Goal: Navigation & Orientation: Find specific page/section

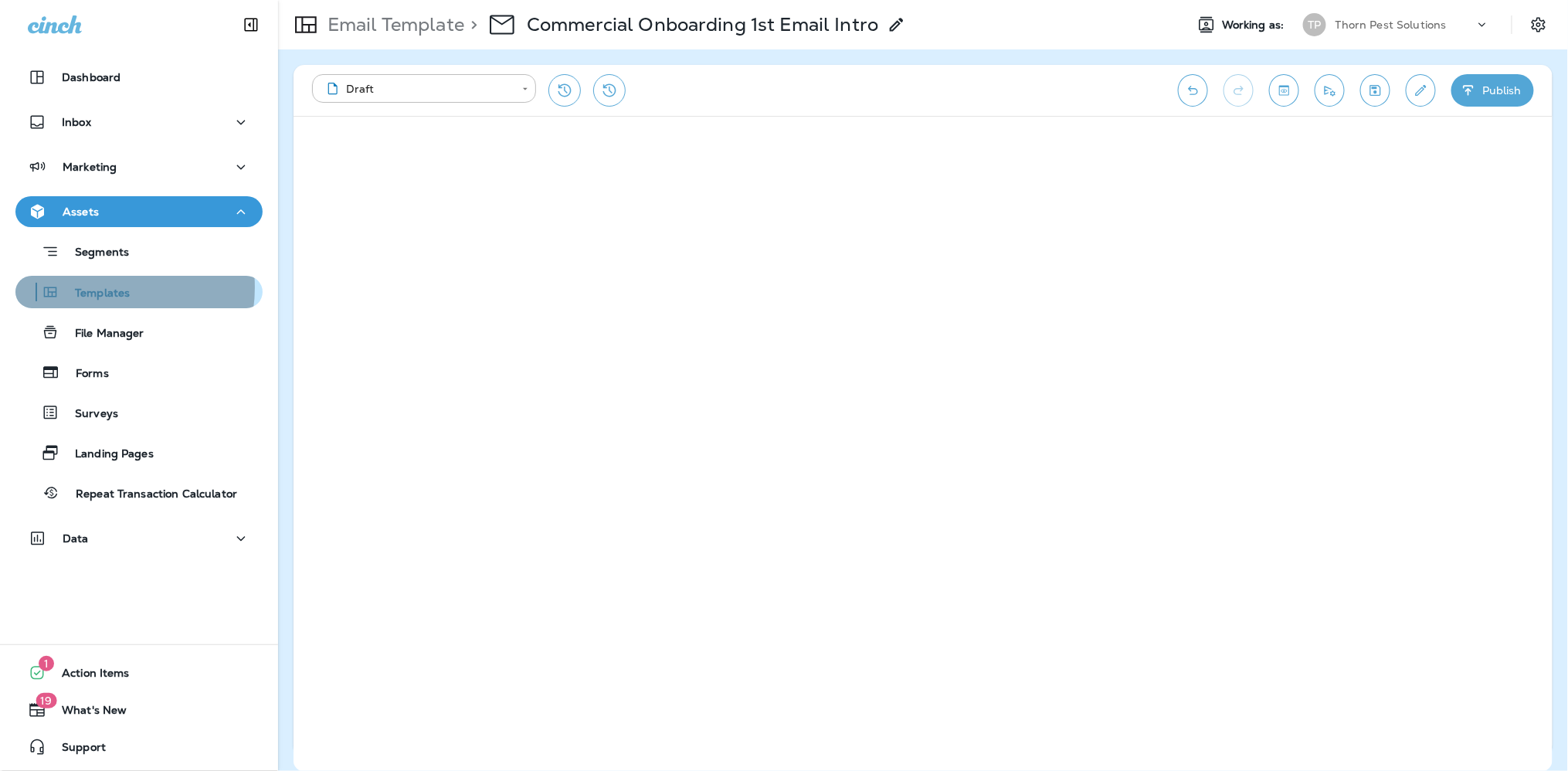
click at [95, 287] on p "Templates" at bounding box center [95, 294] width 71 height 15
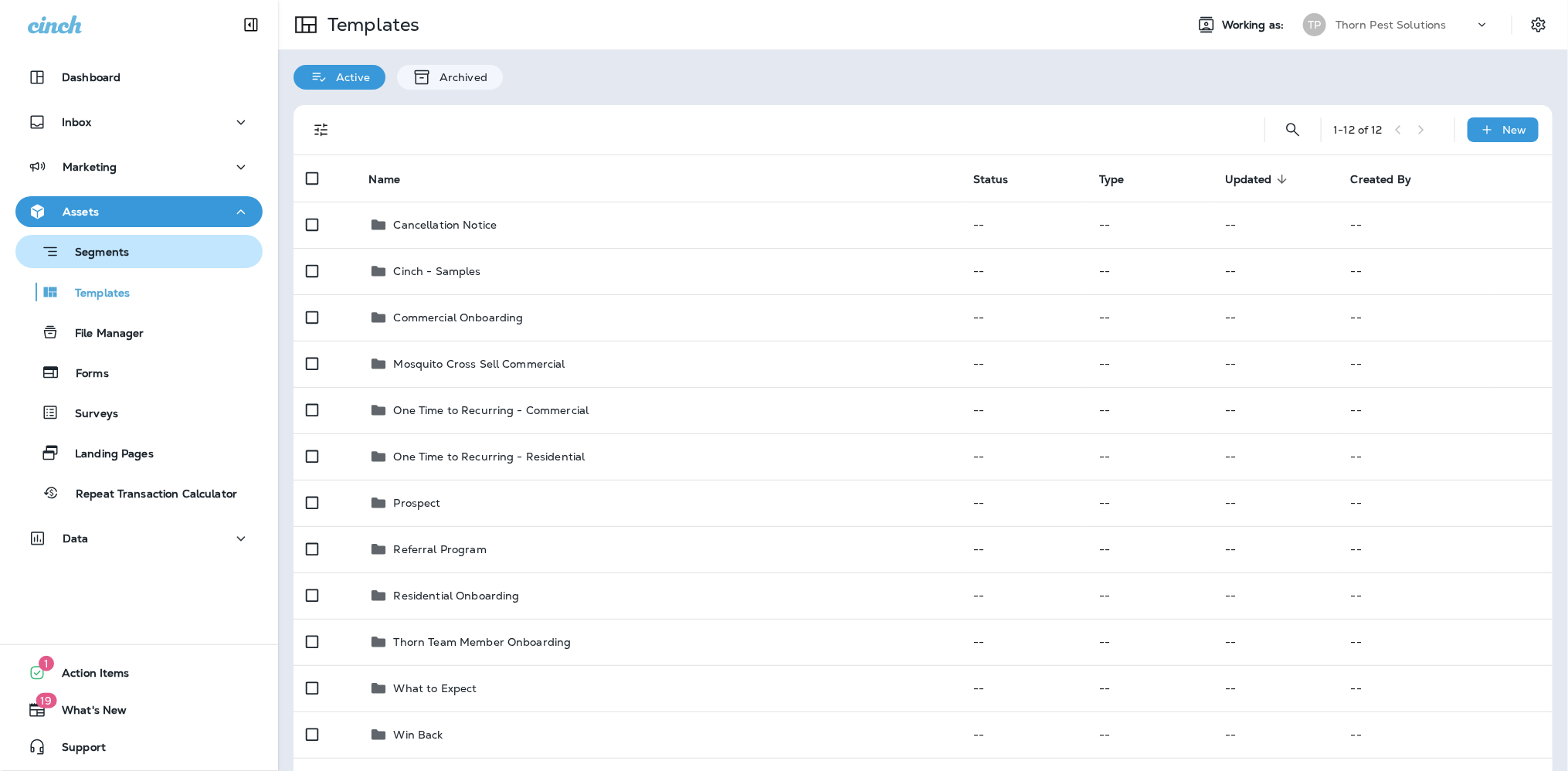
click at [100, 249] on p "Segments" at bounding box center [95, 253] width 70 height 16
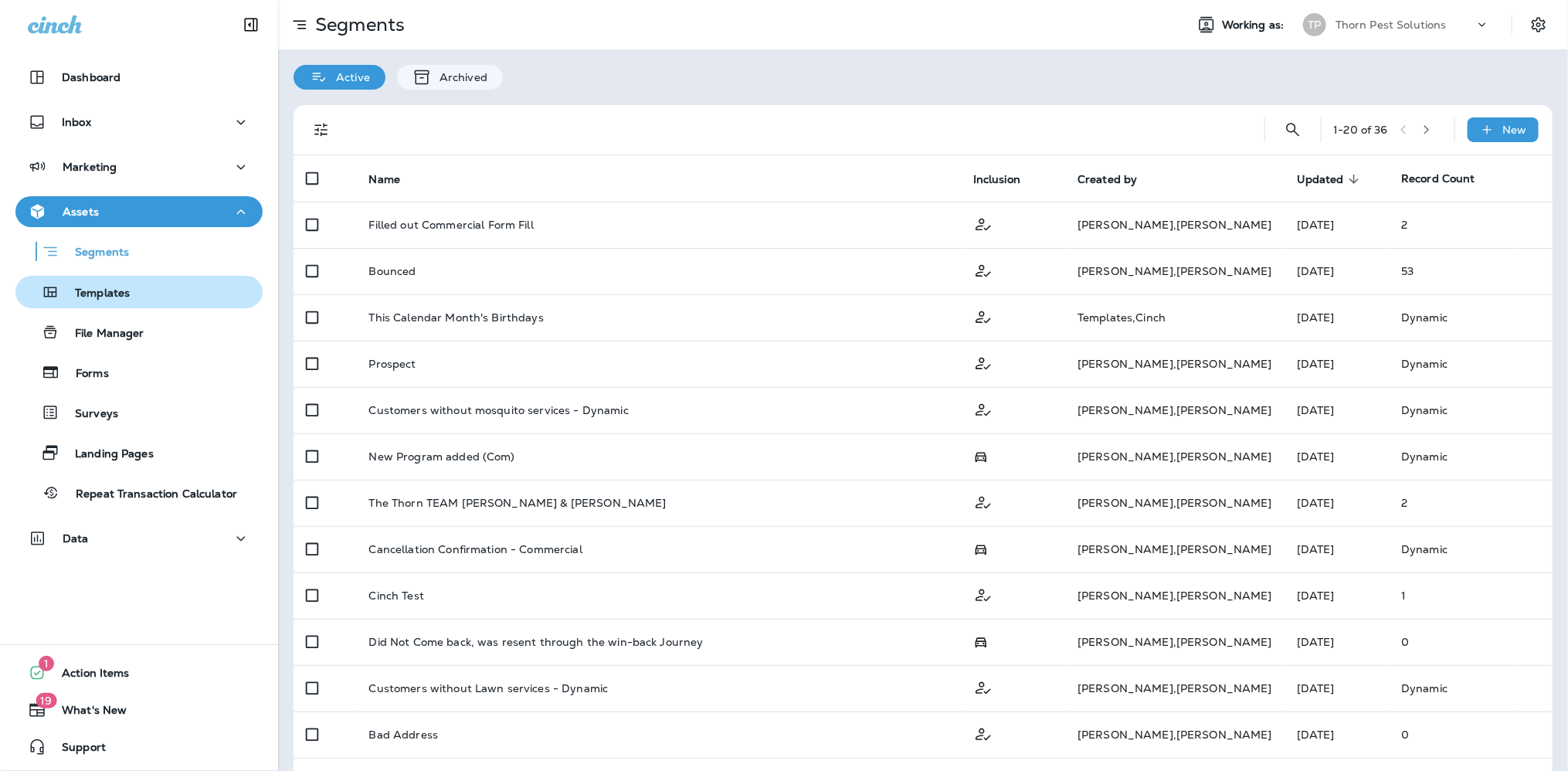
click at [101, 291] on p "Templates" at bounding box center [95, 294] width 71 height 15
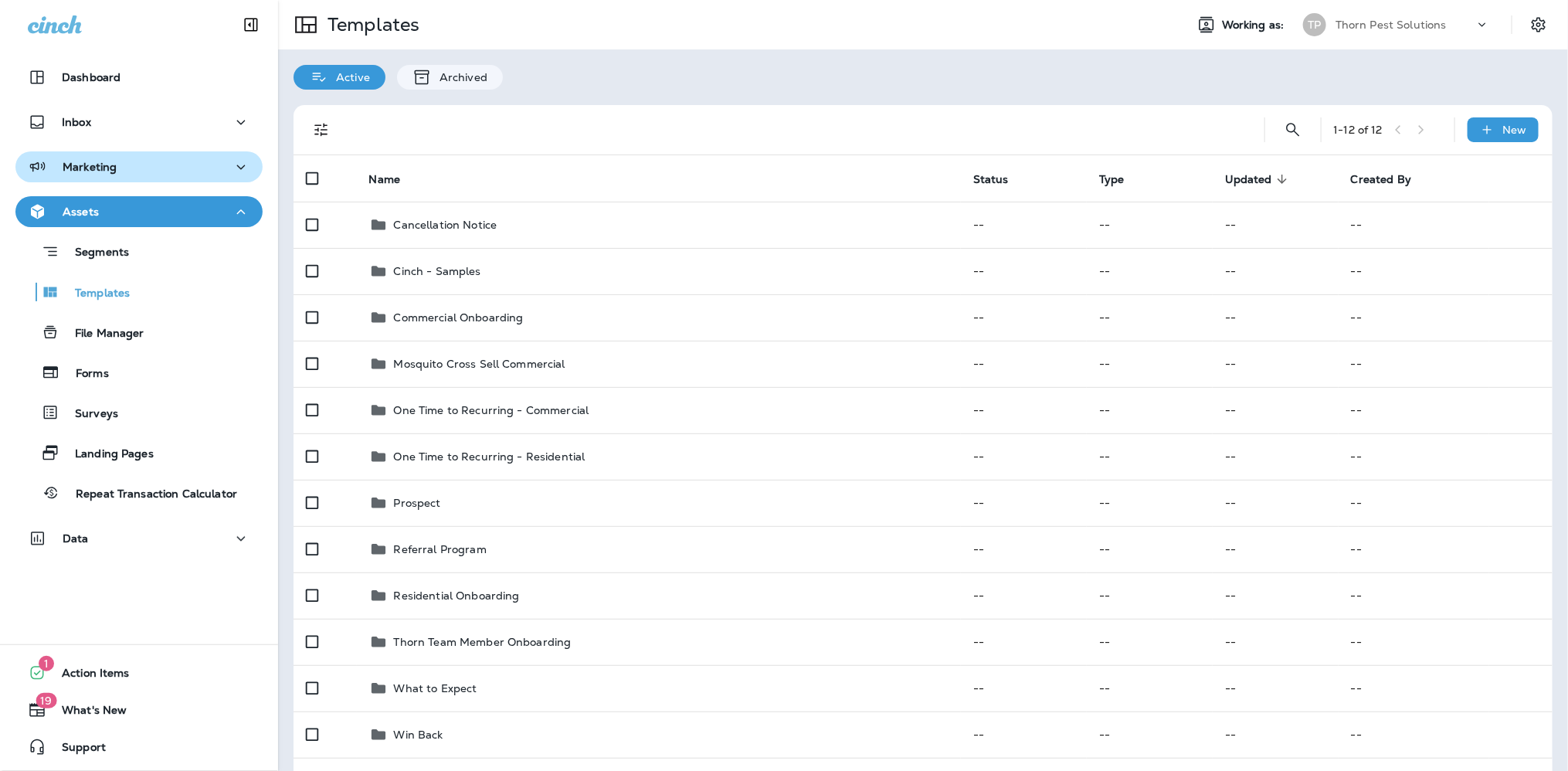
click at [238, 166] on icon "button" at bounding box center [242, 167] width 8 height 5
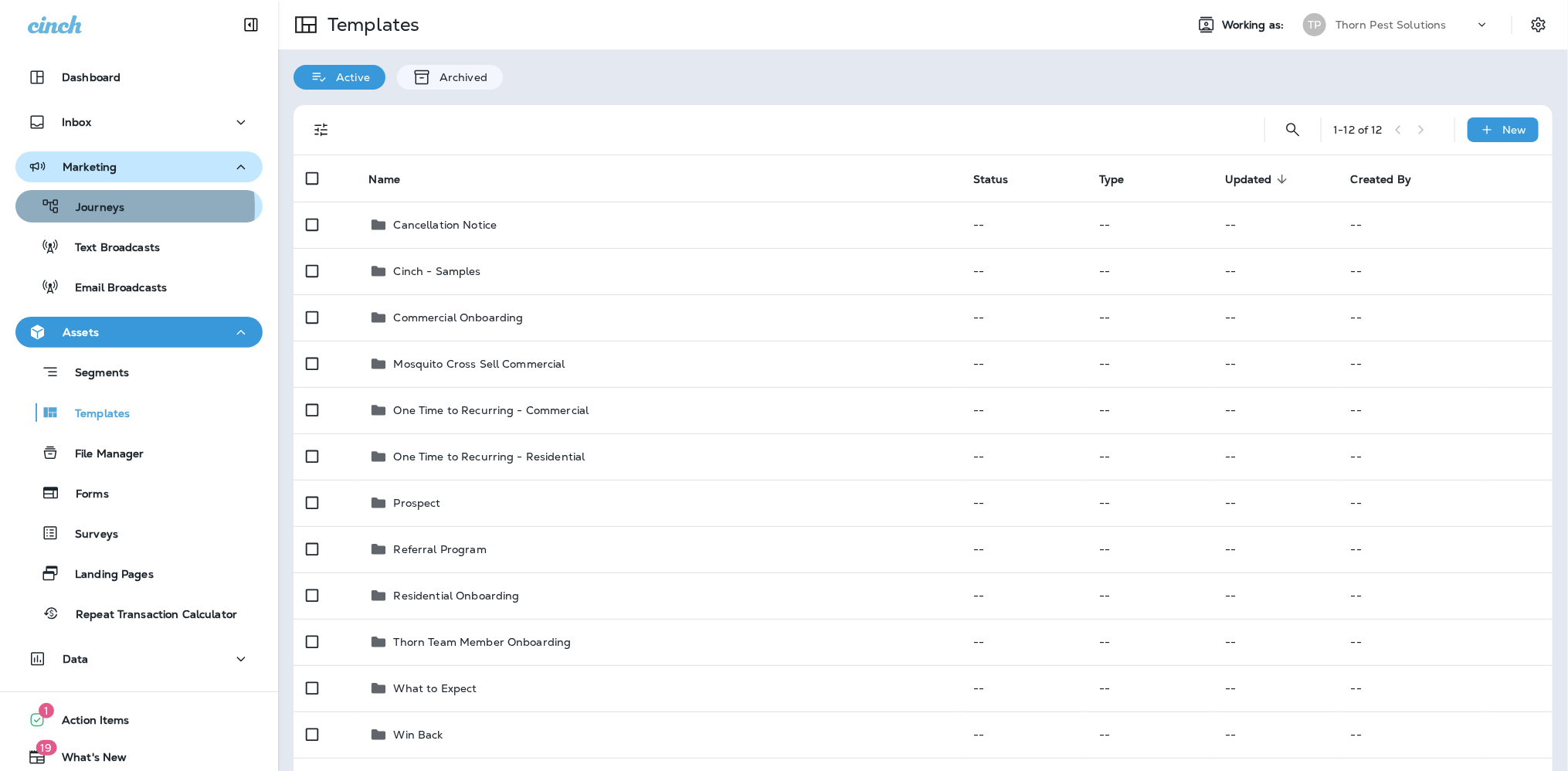
click at [99, 209] on p "Journeys" at bounding box center [92, 209] width 64 height 15
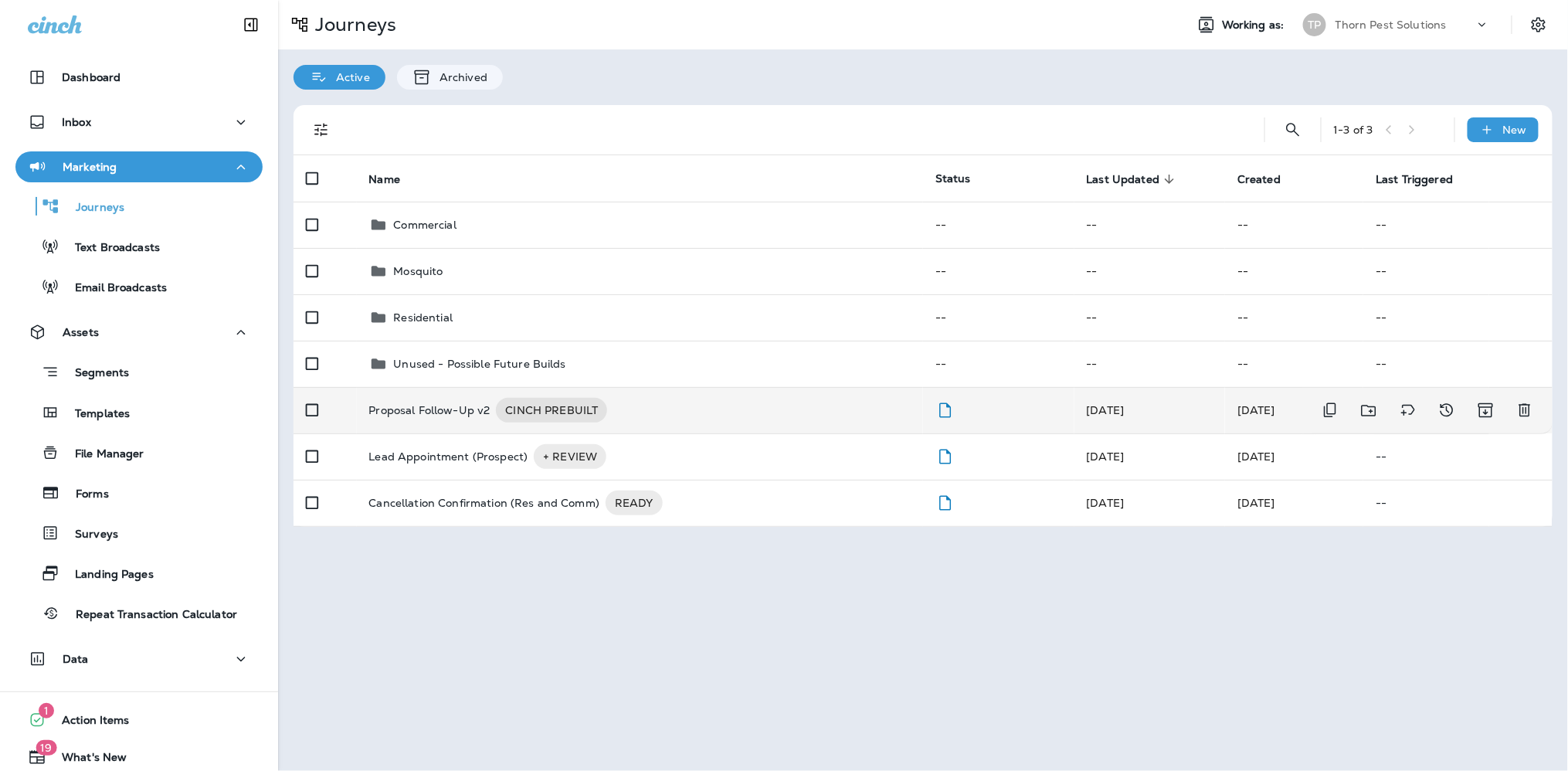
click at [450, 398] on p "Proposal Follow-Up v2" at bounding box center [430, 410] width 121 height 25
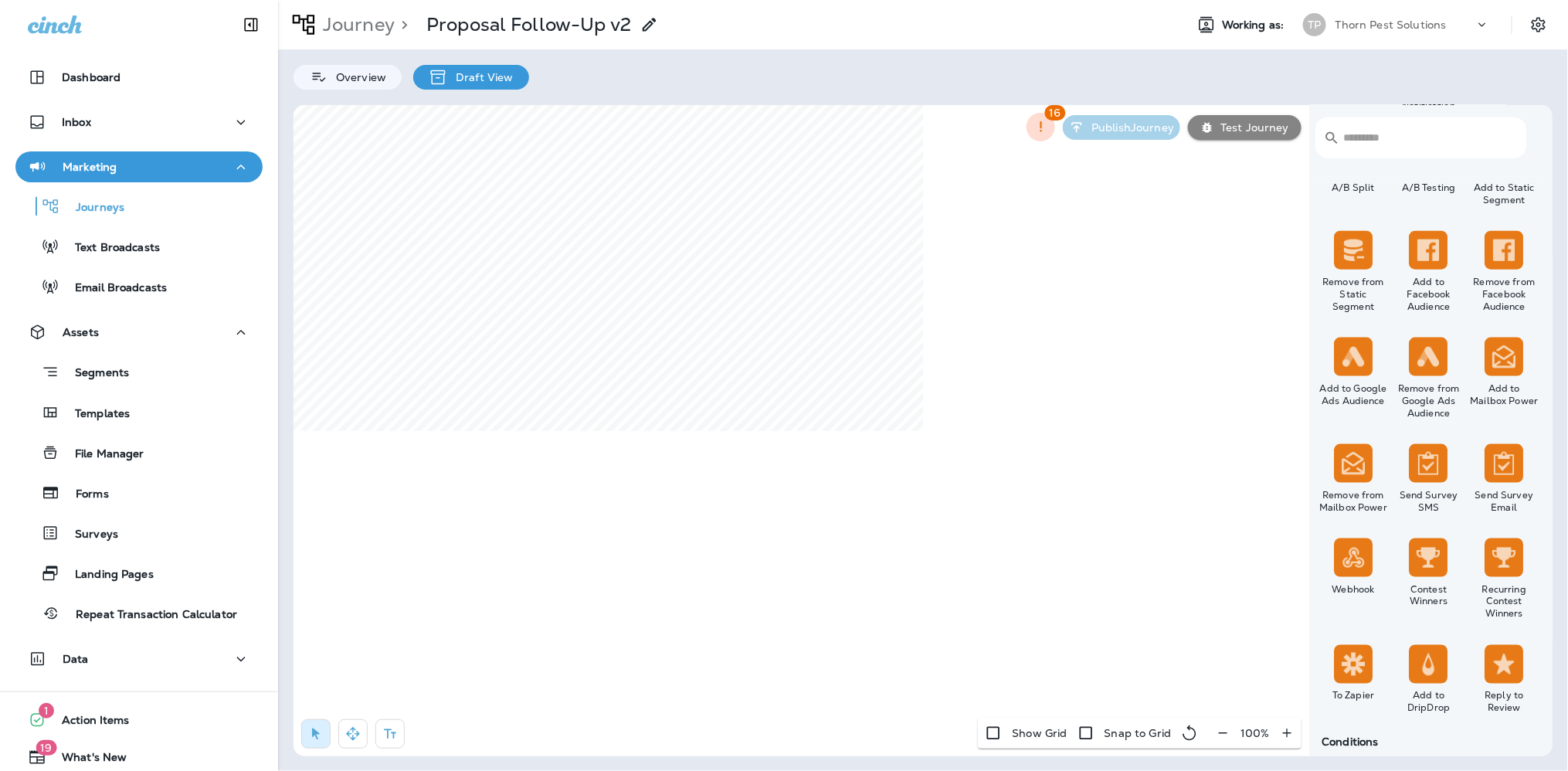
scroll to position [832, 0]
